Goal: Information Seeking & Learning: Learn about a topic

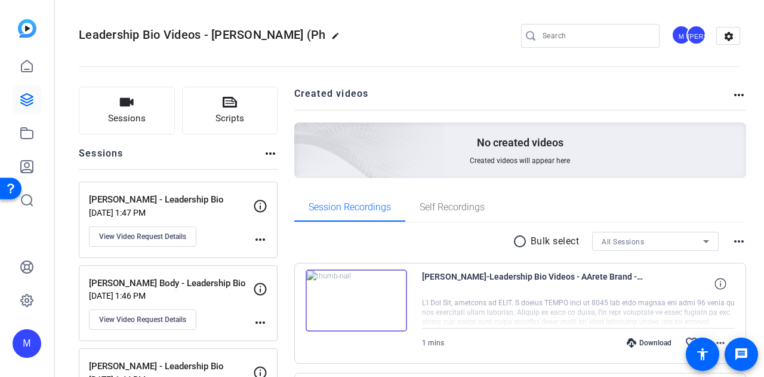
click at [8, 87] on div "M" at bounding box center [27, 188] width 54 height 377
click at [30, 105] on icon at bounding box center [27, 100] width 14 height 14
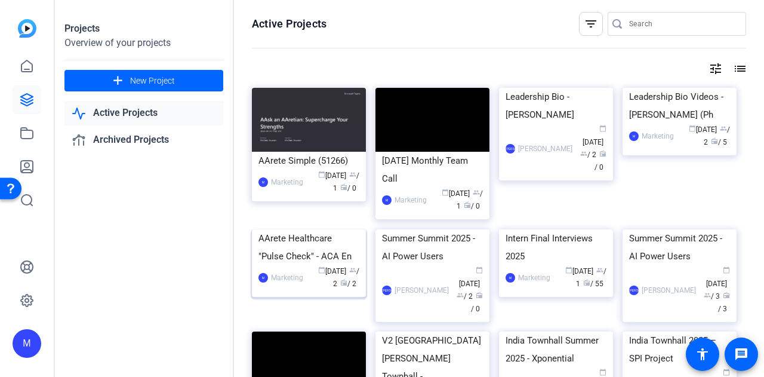
click at [290, 229] on img at bounding box center [309, 229] width 114 height 0
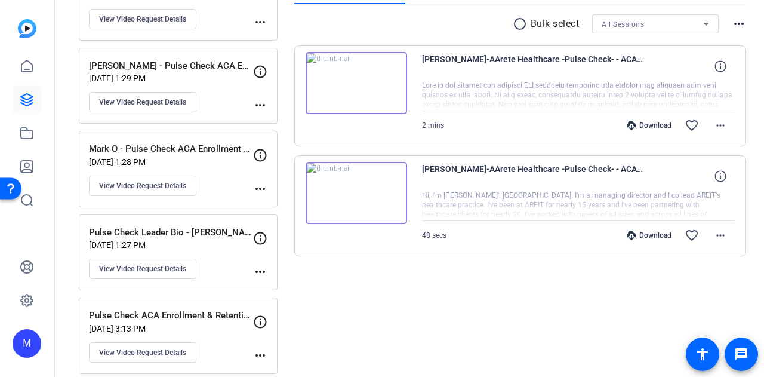
scroll to position [225, 0]
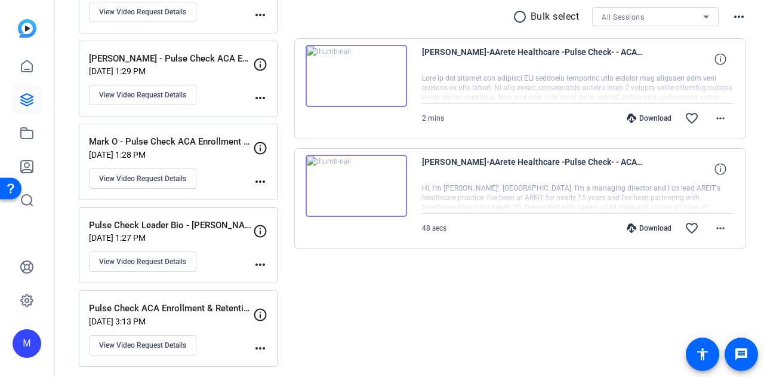
click at [578, 93] on div at bounding box center [579, 88] width 314 height 30
click at [426, 119] on span "2 mins" at bounding box center [433, 118] width 22 height 8
click at [328, 67] on img at bounding box center [357, 76] width 102 height 62
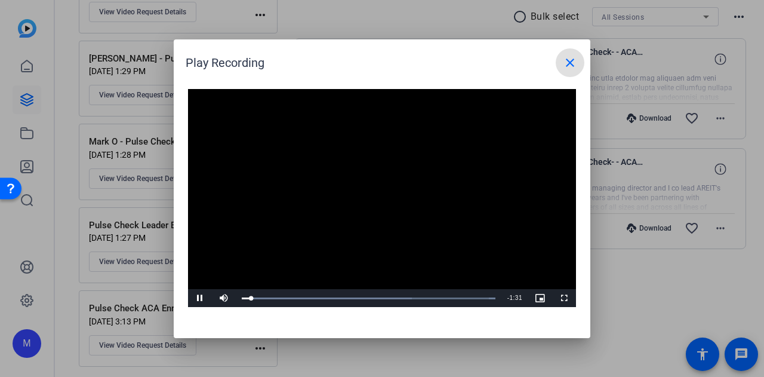
click at [570, 66] on mat-icon "close" at bounding box center [570, 63] width 14 height 14
